Goal: Download file/media

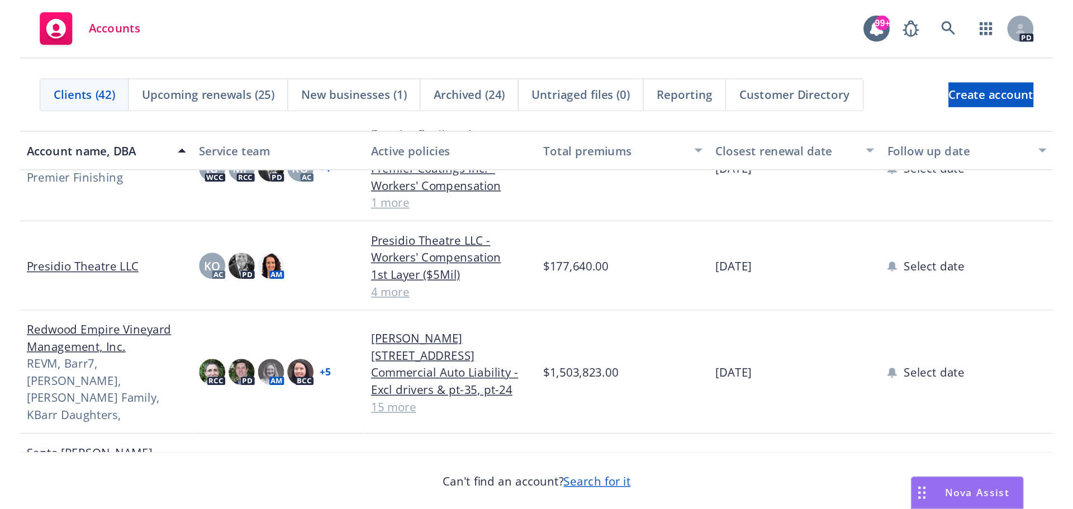
scroll to position [1024, 0]
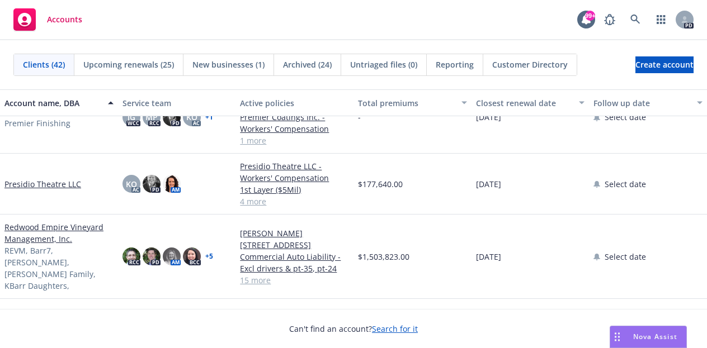
click at [35, 228] on link "Redwood Empire Vineyard Management, Inc." at bounding box center [58, 232] width 109 height 23
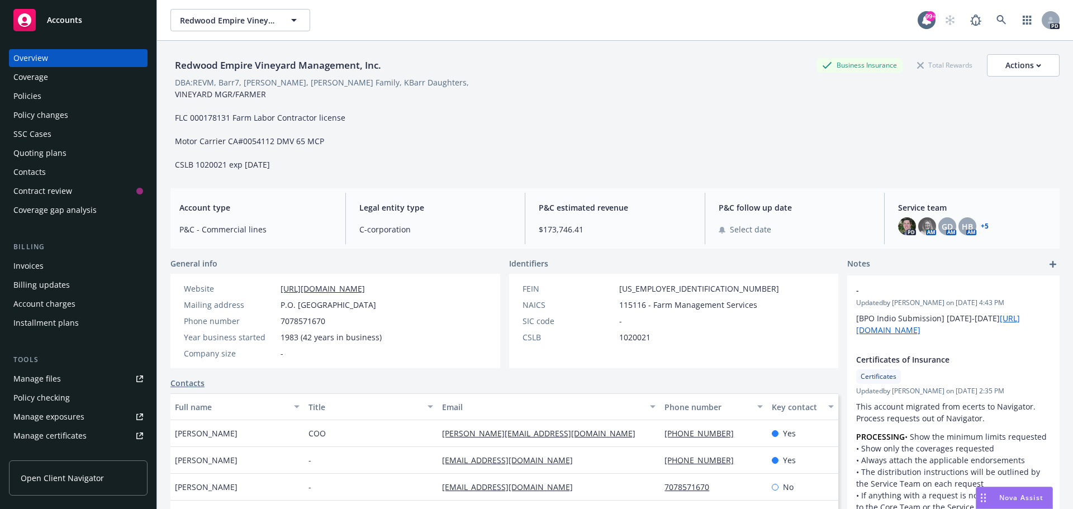
click at [34, 95] on div "Policies" at bounding box center [27, 96] width 28 height 18
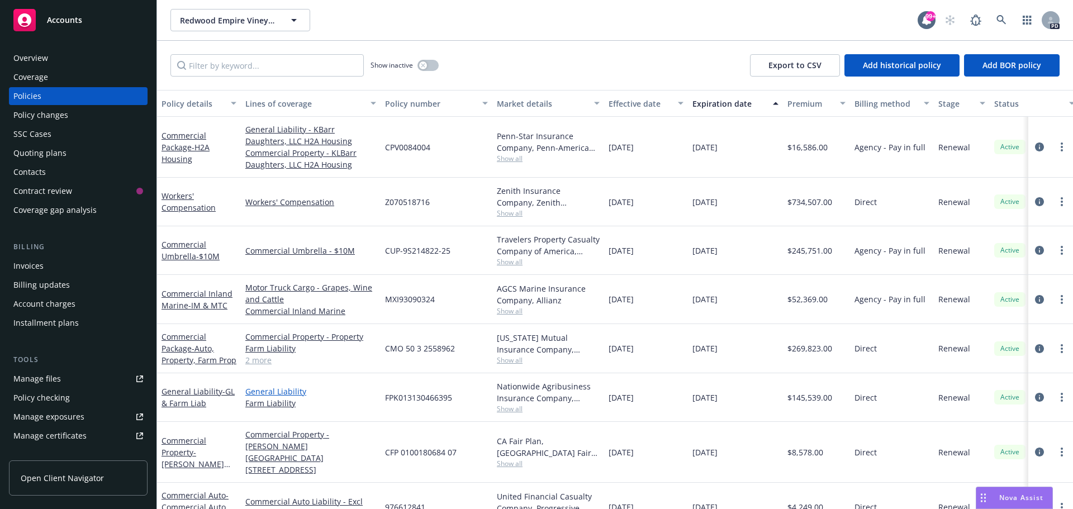
click at [277, 348] on link "General Liability" at bounding box center [310, 392] width 131 height 12
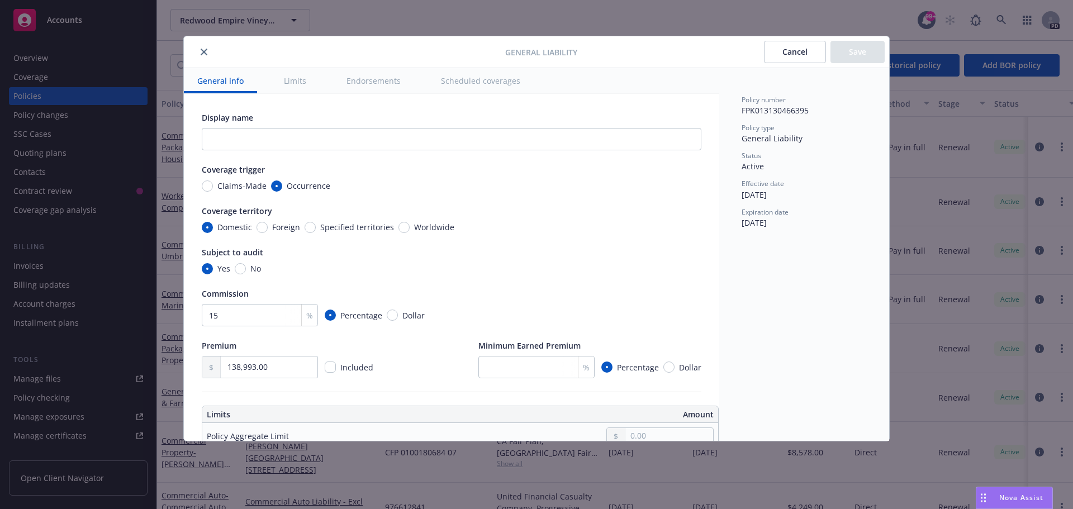
click at [202, 51] on icon "close" at bounding box center [204, 52] width 7 height 7
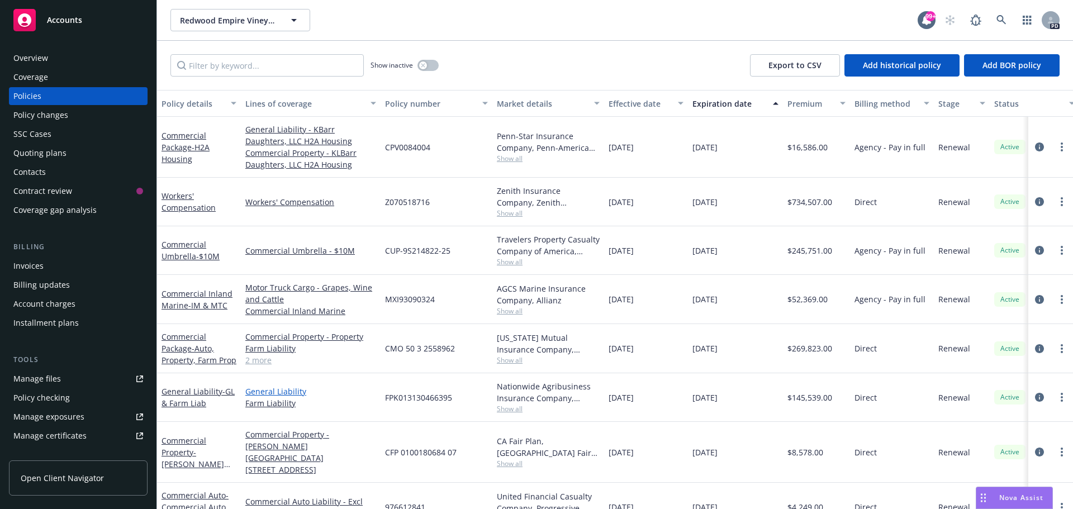
click at [264, 348] on link "General Liability" at bounding box center [310, 392] width 131 height 12
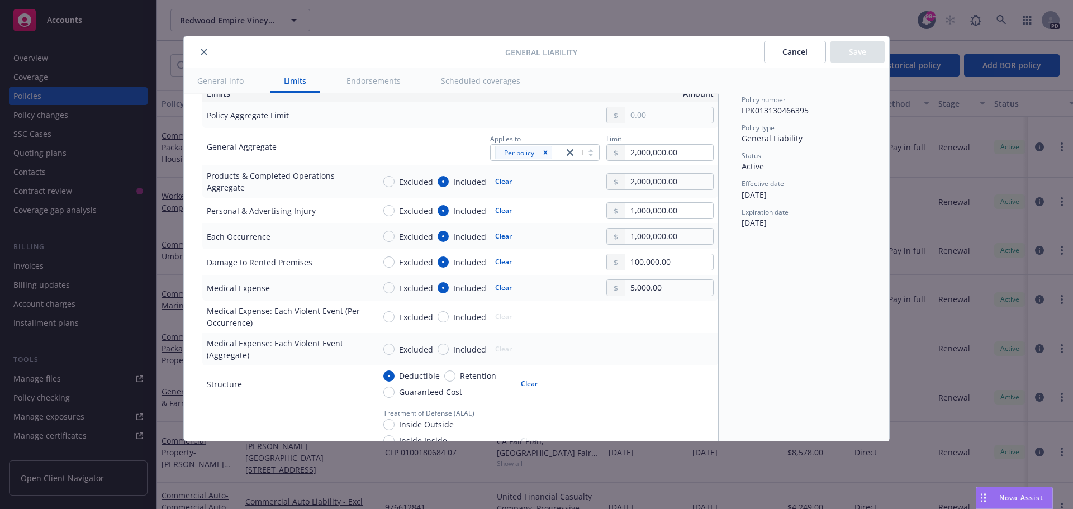
scroll to position [224, 0]
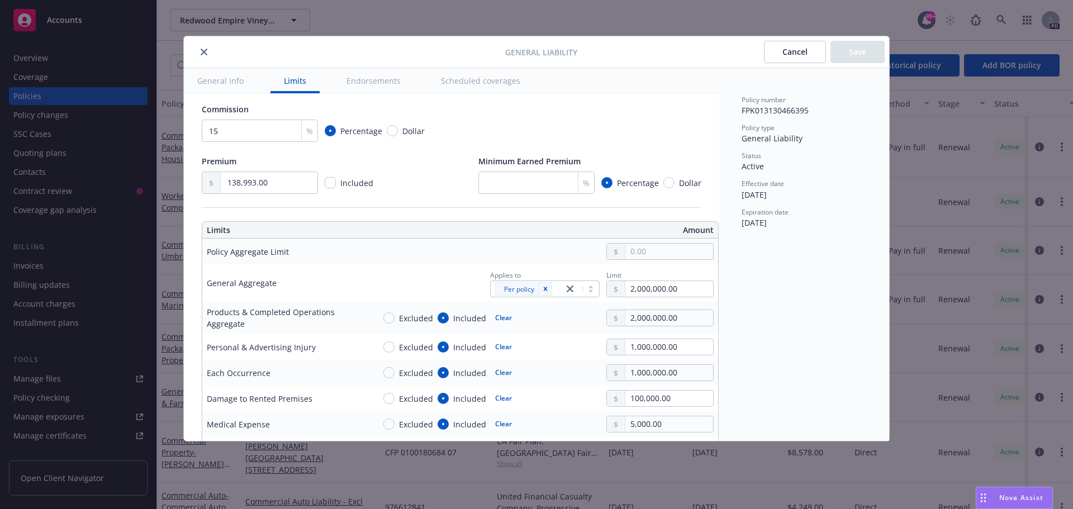
type textarea "x"
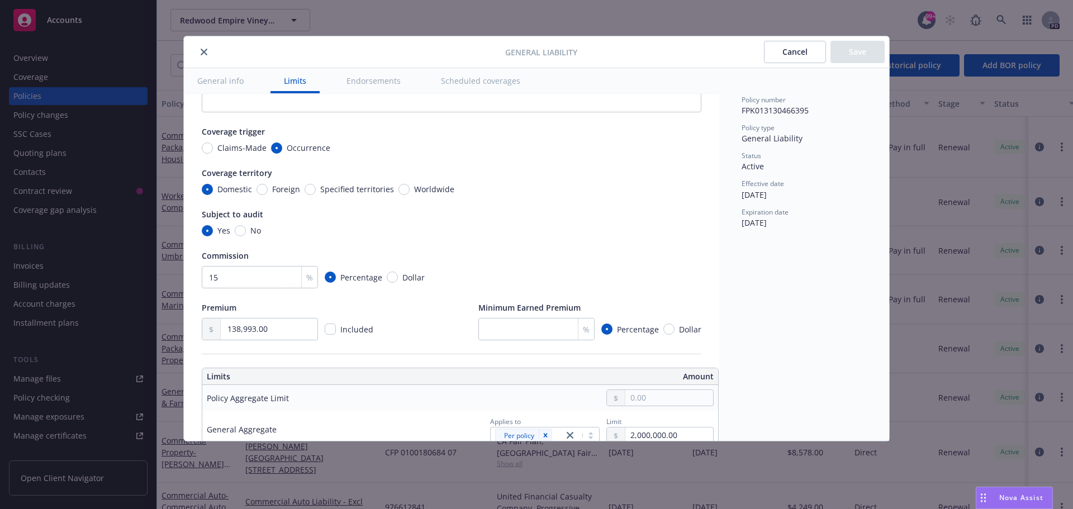
scroll to position [0, 0]
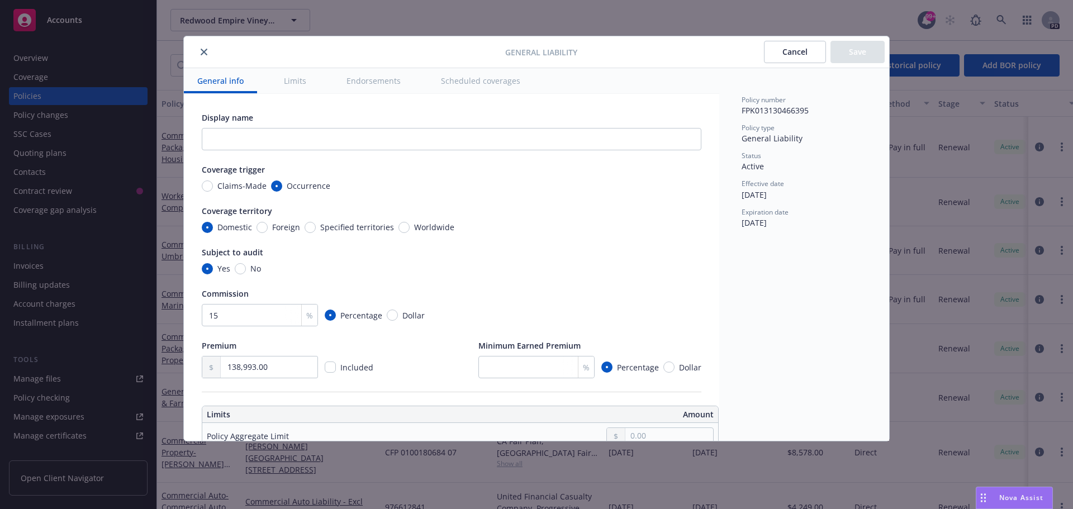
click at [706, 53] on button "Cancel" at bounding box center [795, 52] width 62 height 22
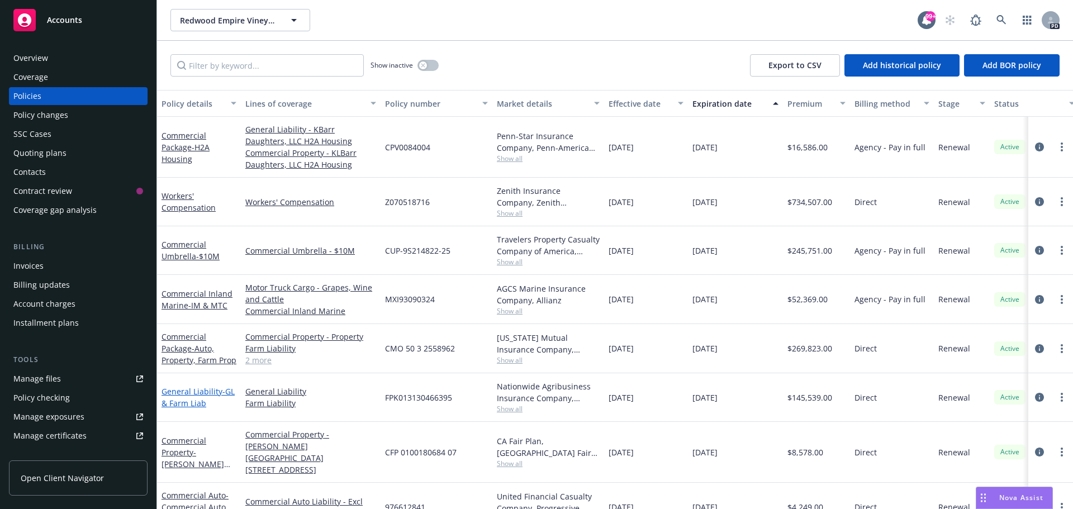
click at [181, 348] on link "General Liability - GL & Farm Liab" at bounding box center [198, 397] width 73 height 22
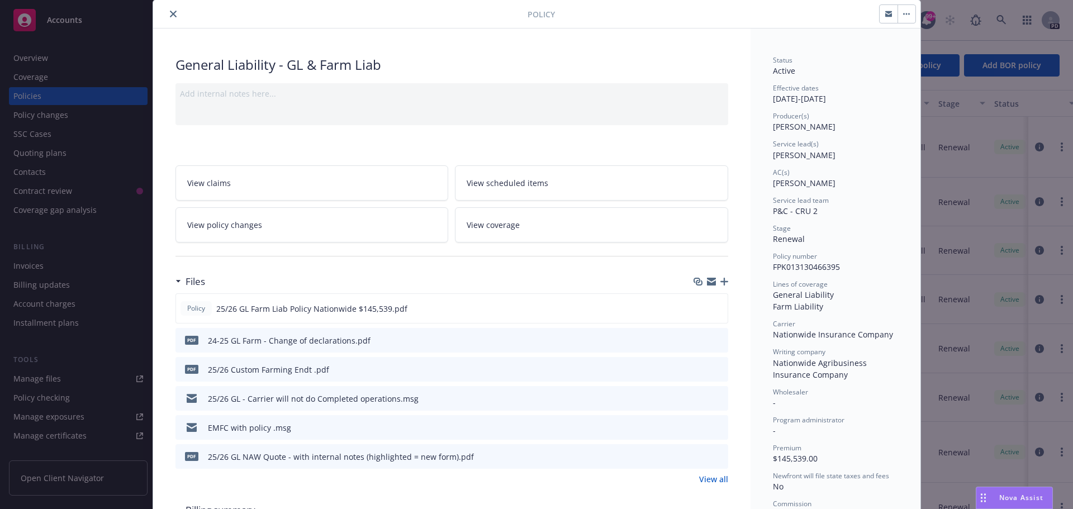
scroll to position [56, 0]
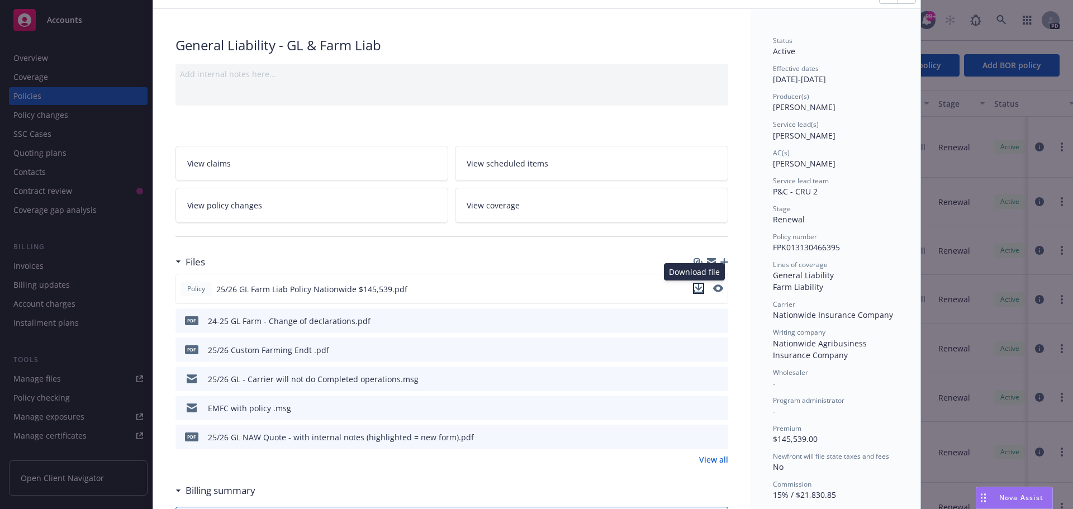
click at [695, 290] on icon "download file" at bounding box center [698, 288] width 9 height 9
